Goal: Transaction & Acquisition: Purchase product/service

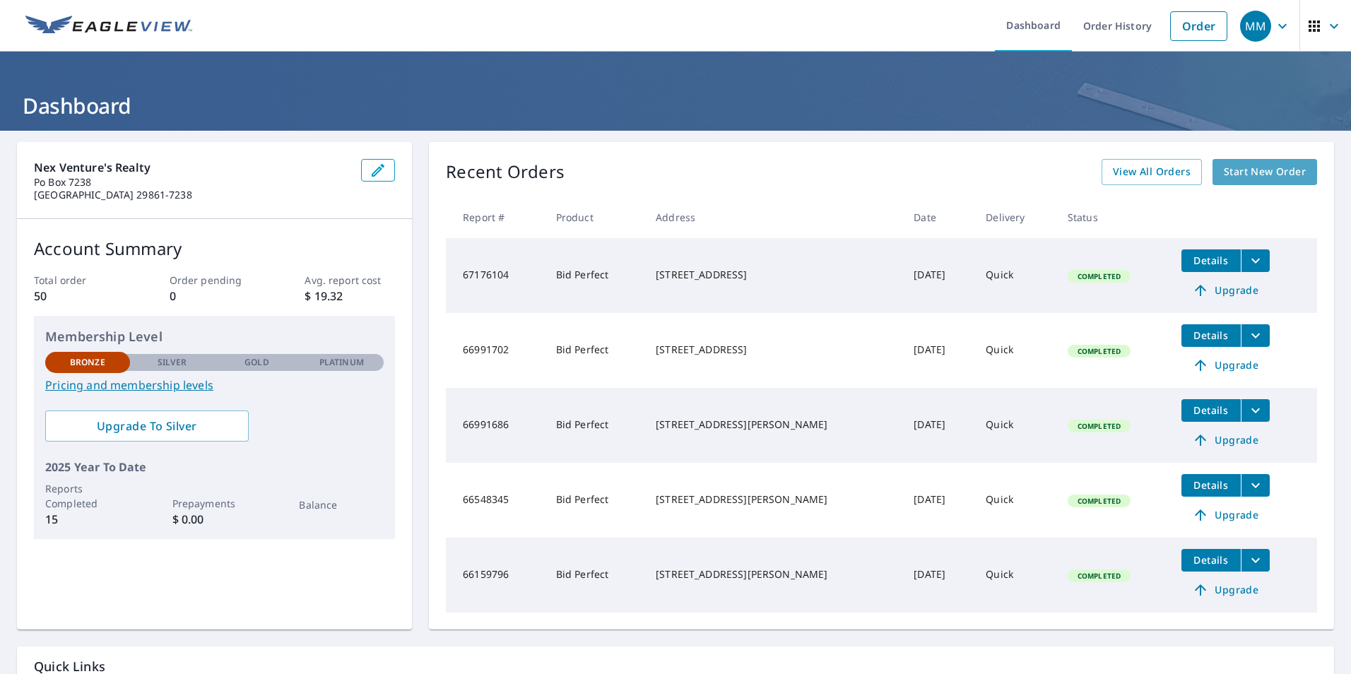
click at [1244, 166] on span "Start New Order" at bounding box center [1265, 172] width 82 height 18
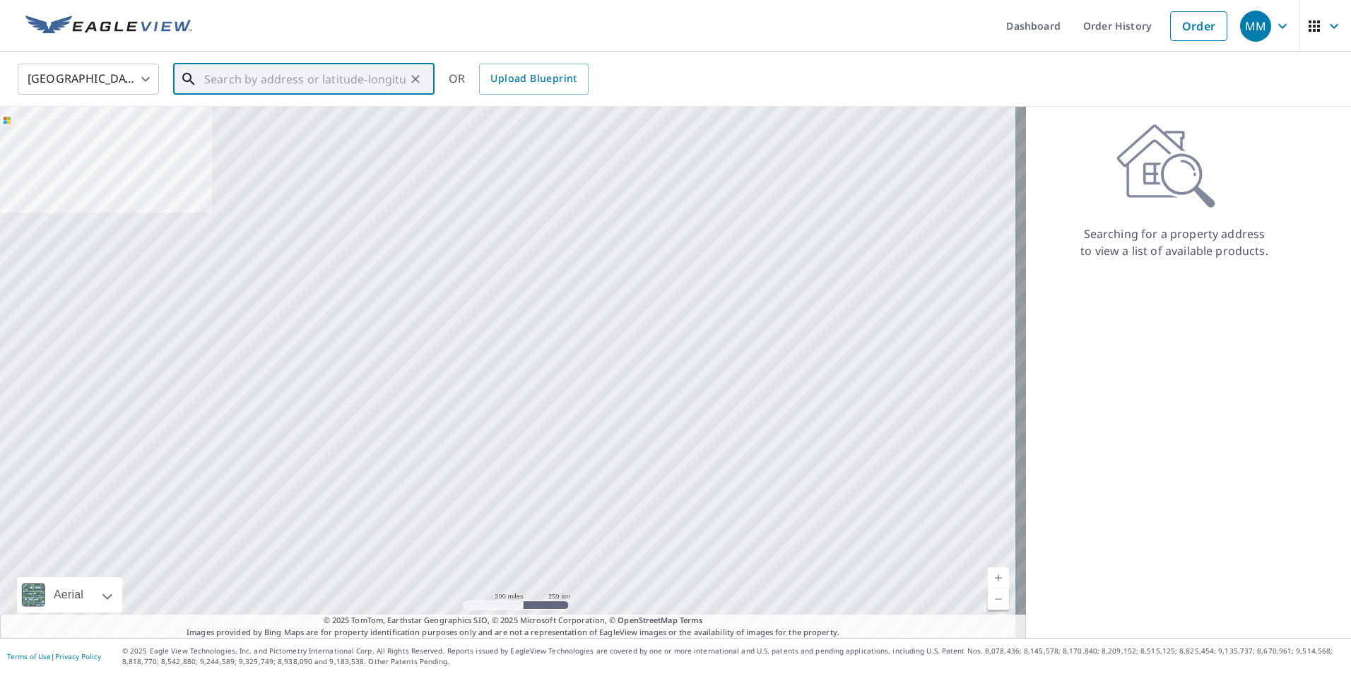
click at [234, 79] on input "text" at bounding box center [304, 79] width 201 height 40
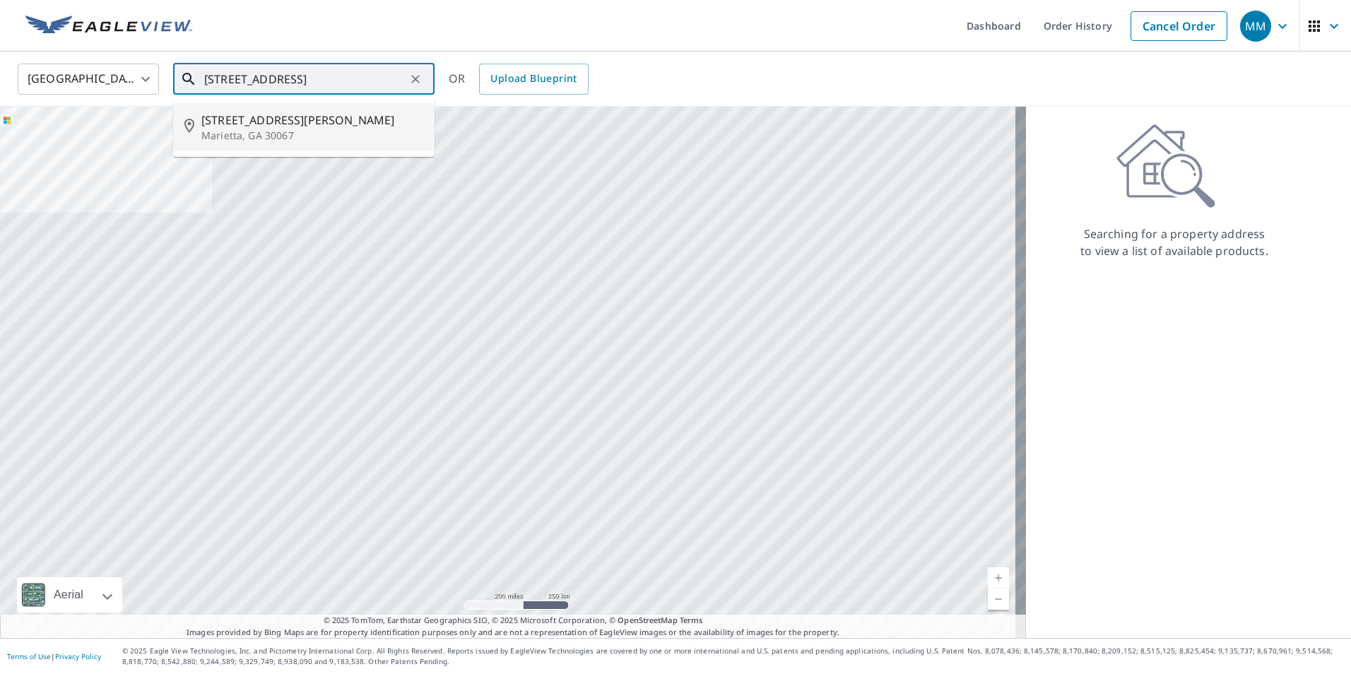
click at [264, 124] on span "[STREET_ADDRESS][PERSON_NAME]" at bounding box center [312, 120] width 222 height 17
type input "[STREET_ADDRESS]"
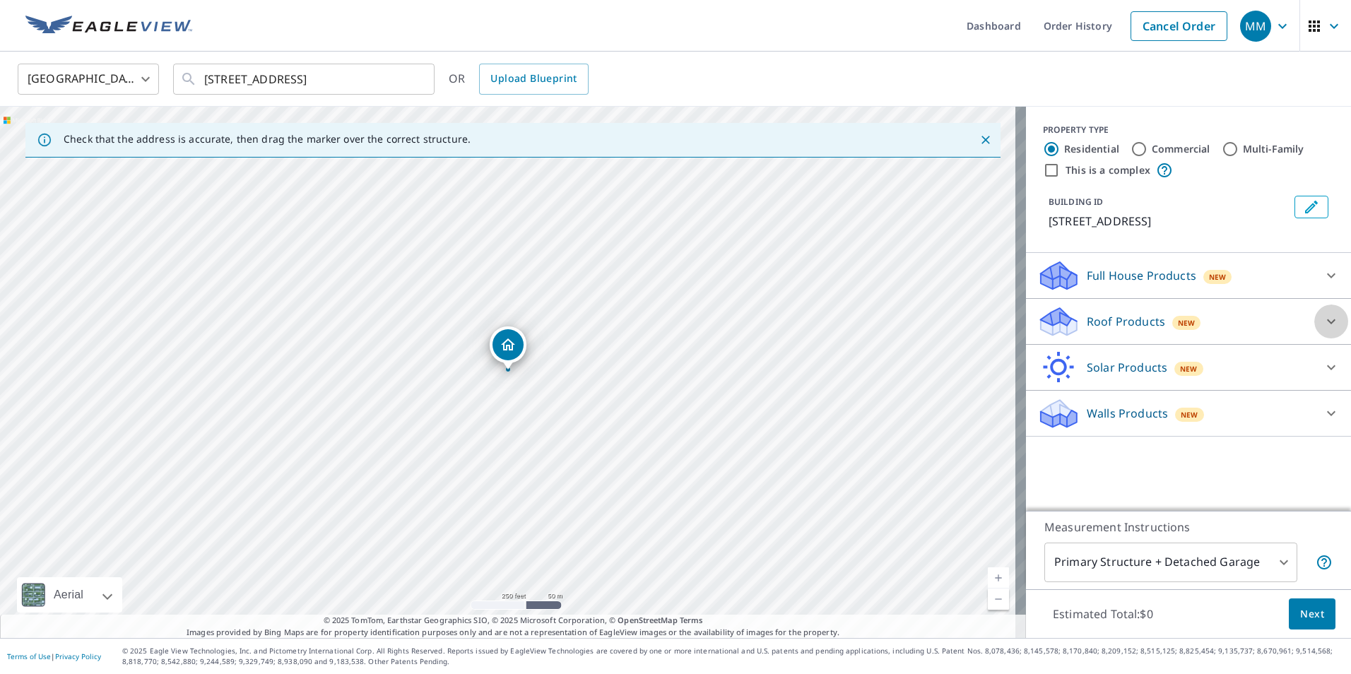
click at [1323, 330] on icon at bounding box center [1331, 321] width 17 height 17
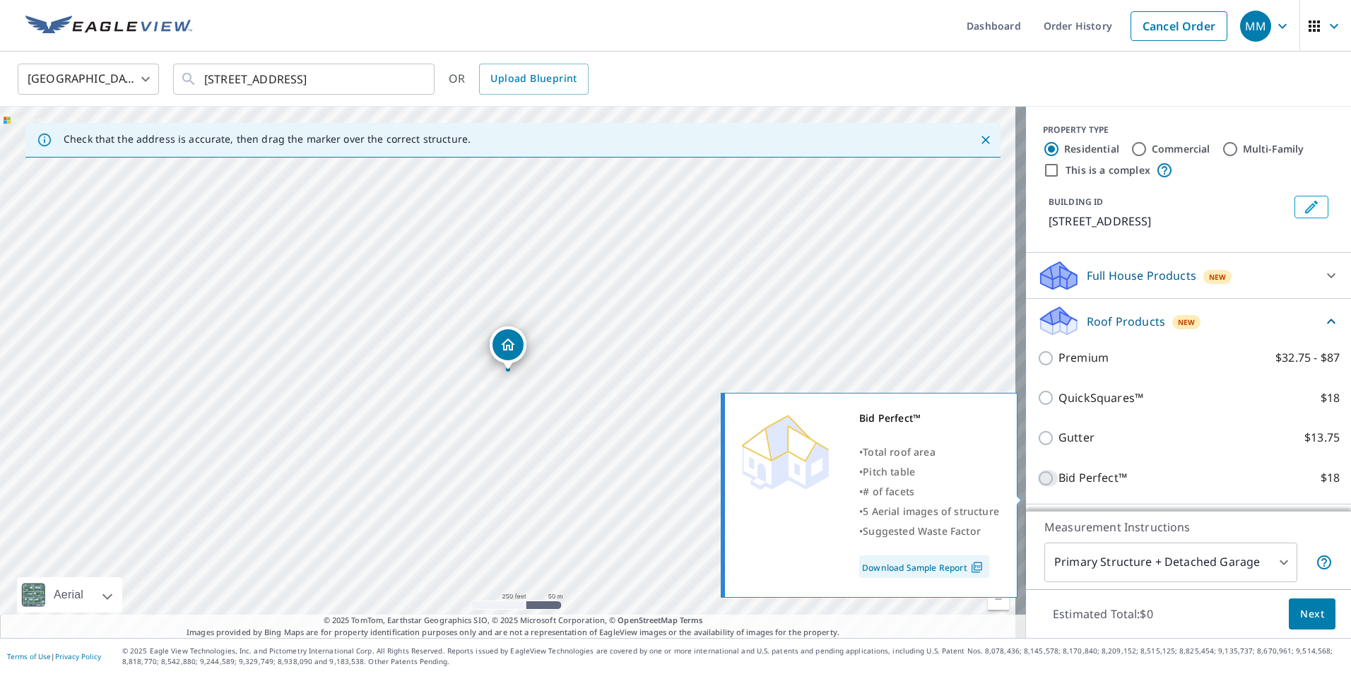
click at [1037, 487] on input "Bid Perfect™ $18" at bounding box center [1047, 478] width 21 height 17
checkbox input "true"
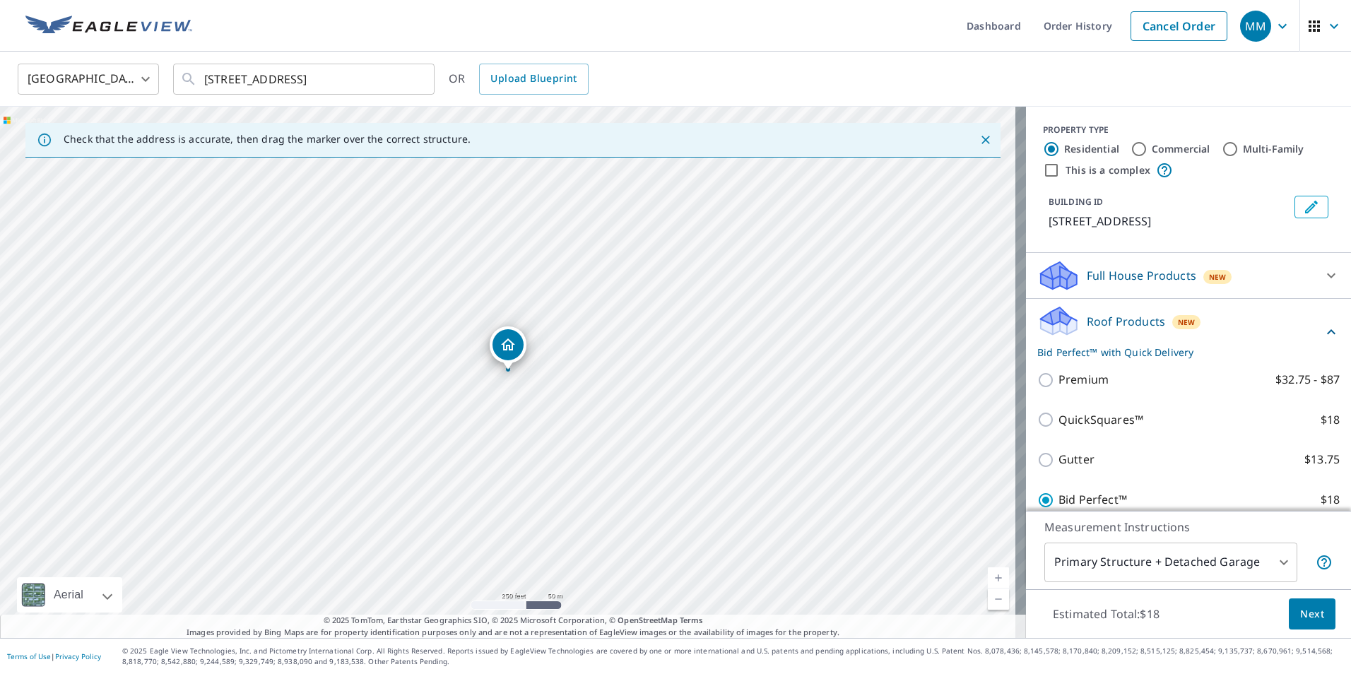
click at [1315, 606] on button "Next" at bounding box center [1312, 615] width 47 height 32
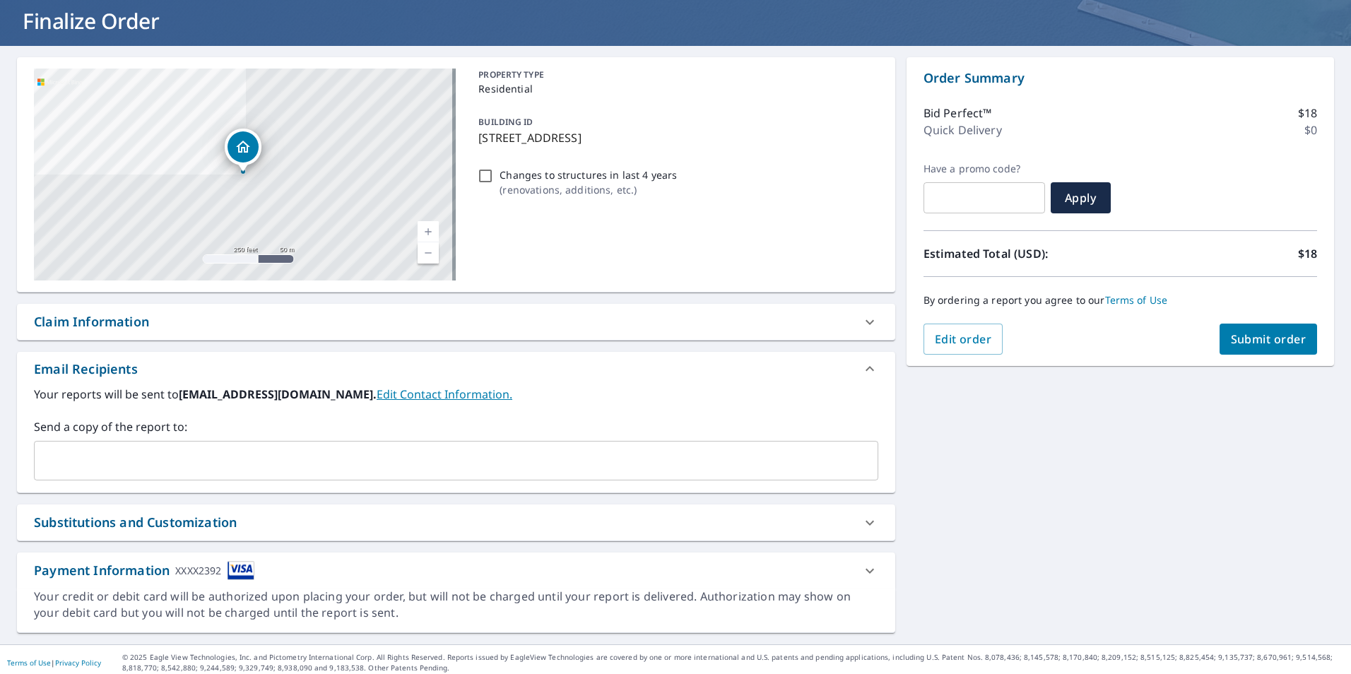
scroll to position [91, 0]
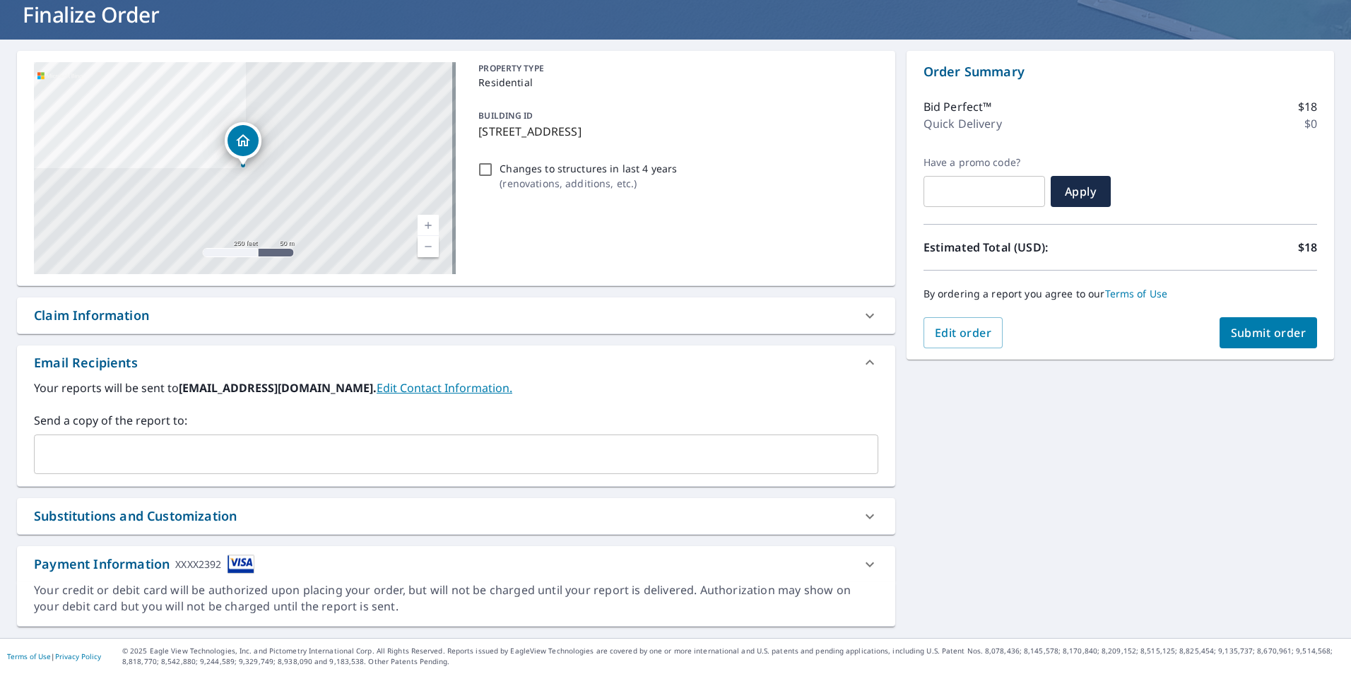
click at [1267, 322] on button "Submit order" at bounding box center [1269, 332] width 98 height 31
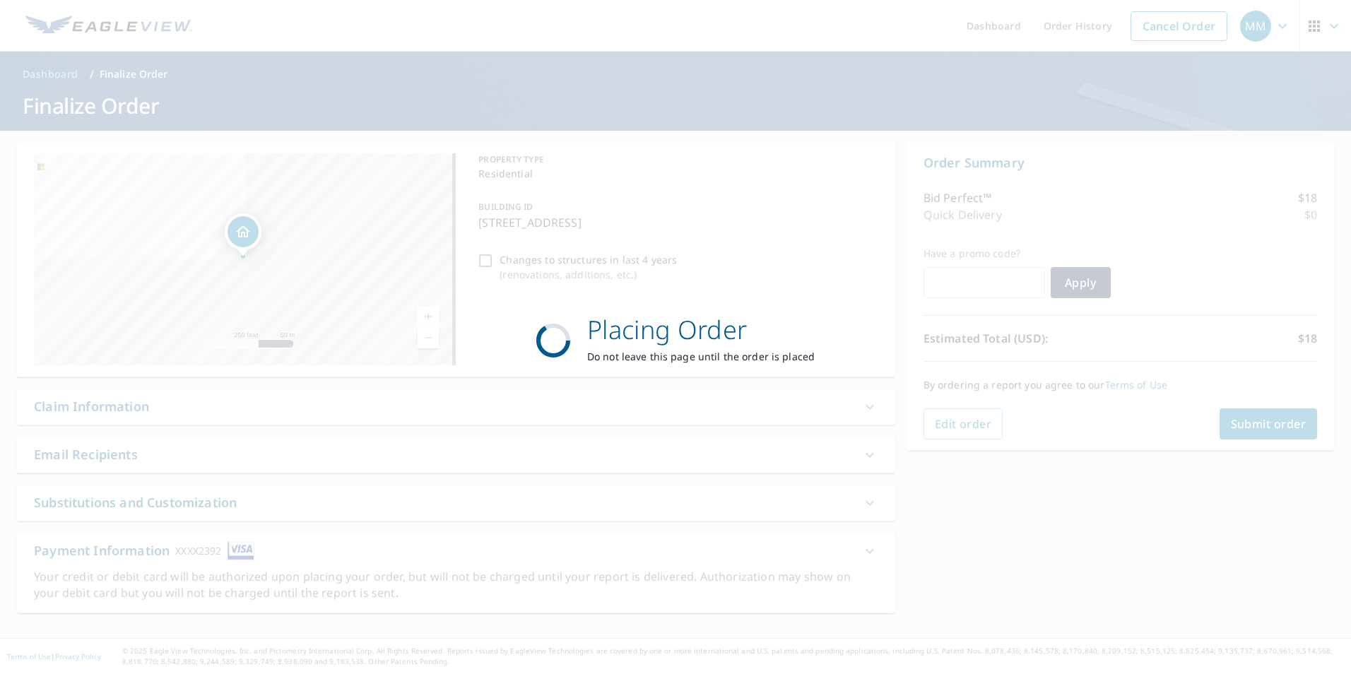
scroll to position [0, 0]
